Goal: Navigation & Orientation: Find specific page/section

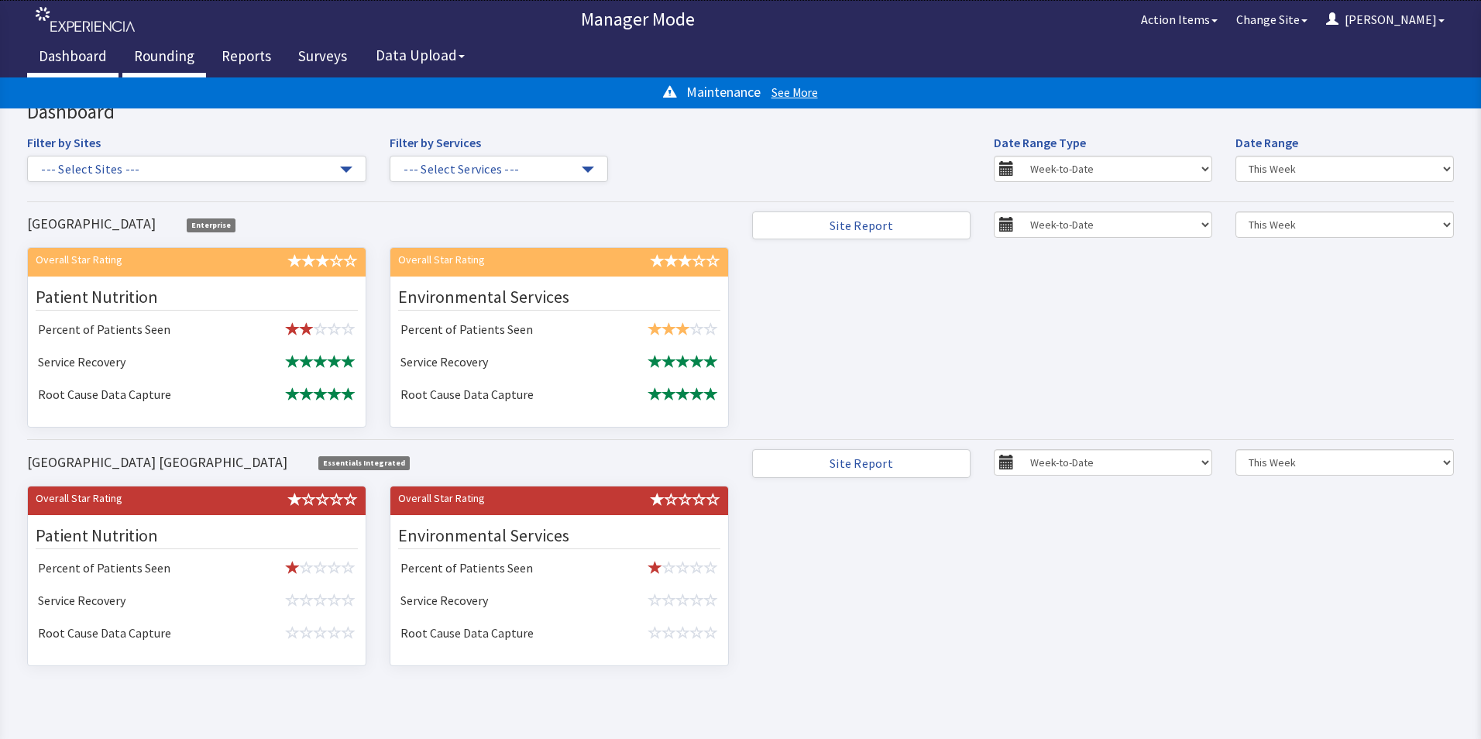
click at [158, 51] on link "Rounding" at bounding box center [164, 58] width 84 height 39
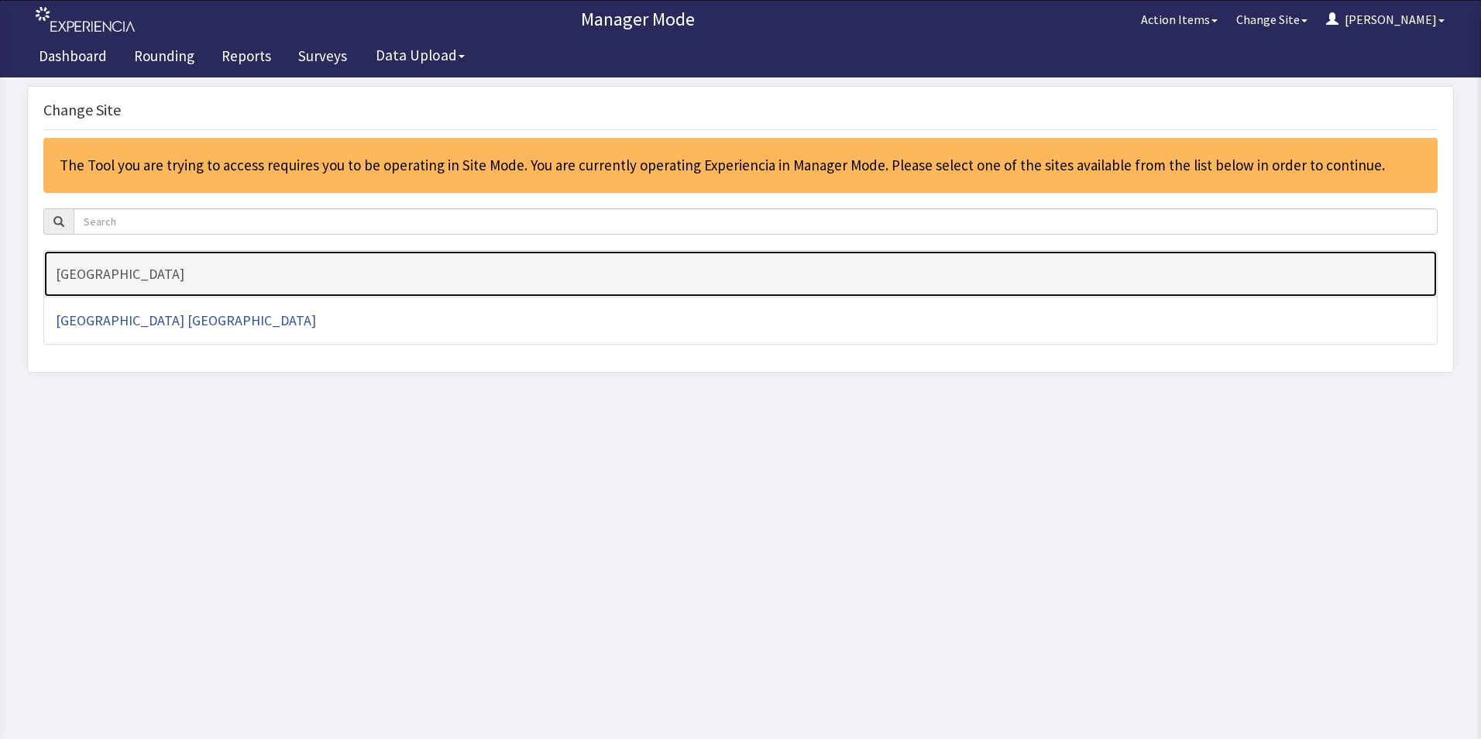
click at [106, 274] on h4 "[GEOGRAPHIC_DATA]" at bounding box center [740, 273] width 1369 height 15
